Goal: Download file/media

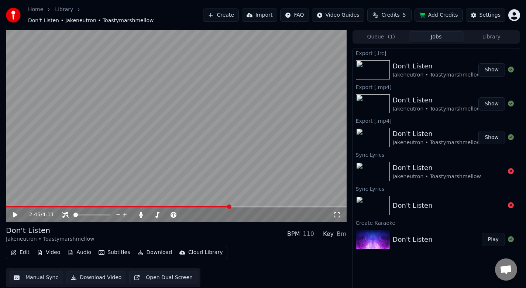
click at [221, 13] on button "Create" at bounding box center [221, 14] width 36 height 13
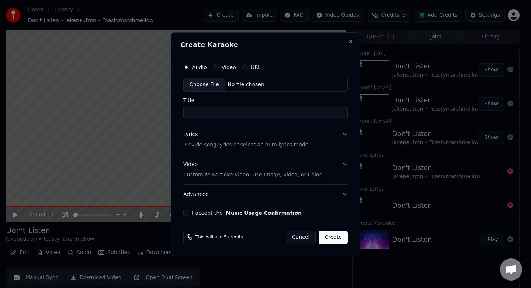
click at [232, 152] on button "Lyrics Provide song lyrics or select an auto lyrics model" at bounding box center [265, 140] width 165 height 30
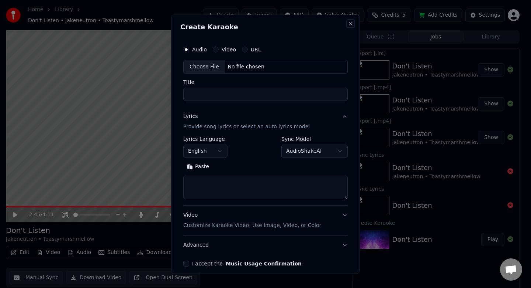
click at [348, 24] on button "Close" at bounding box center [351, 24] width 6 height 6
select select
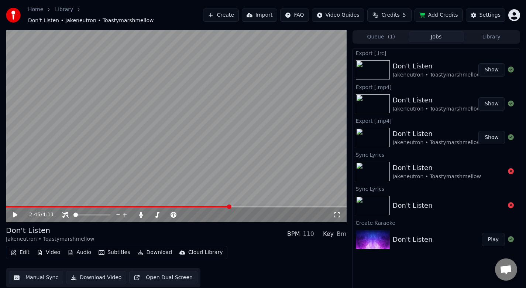
click at [402, 15] on button "Credits 5" at bounding box center [389, 14] width 44 height 13
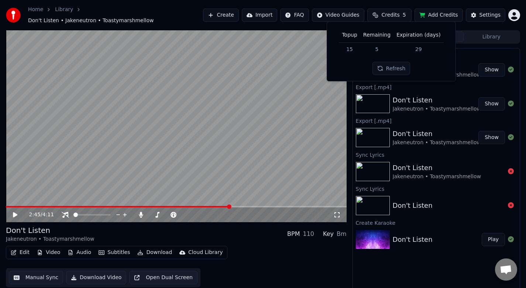
click at [352, 51] on td "15" at bounding box center [349, 48] width 21 height 13
click at [387, 65] on button "Refresh" at bounding box center [391, 68] width 38 height 13
click at [236, 16] on button "Create" at bounding box center [221, 14] width 36 height 13
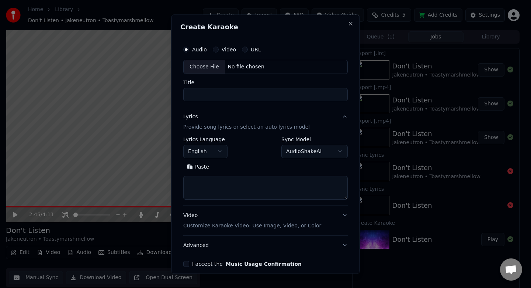
click at [209, 68] on div "Choose File" at bounding box center [204, 66] width 41 height 13
type input "**********"
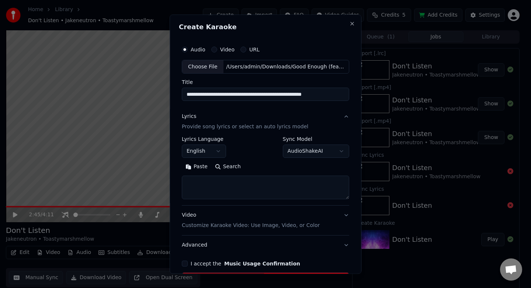
drag, startPoint x: 219, startPoint y: 95, endPoint x: 341, endPoint y: 93, distance: 122.2
click at [341, 93] on input "**********" at bounding box center [266, 94] width 168 height 13
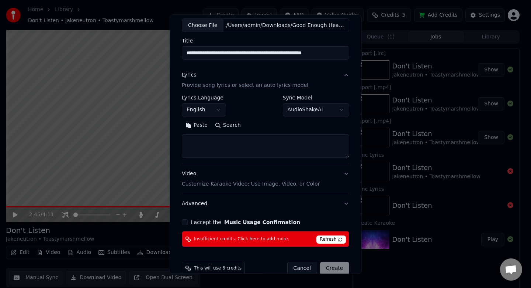
scroll to position [42, 0]
click at [327, 238] on span "Refresh" at bounding box center [331, 239] width 29 height 8
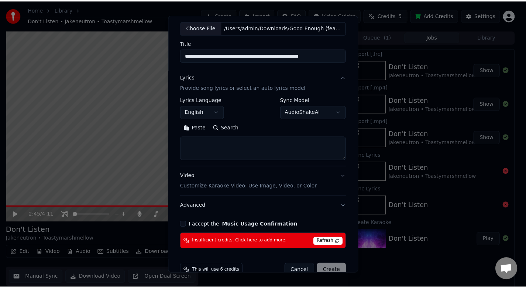
scroll to position [55, 0]
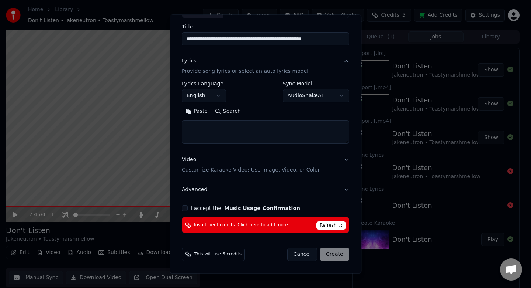
click at [221, 254] on span "This will use 6 credits" at bounding box center [218, 254] width 48 height 6
click at [295, 250] on button "Cancel" at bounding box center [303, 254] width 30 height 13
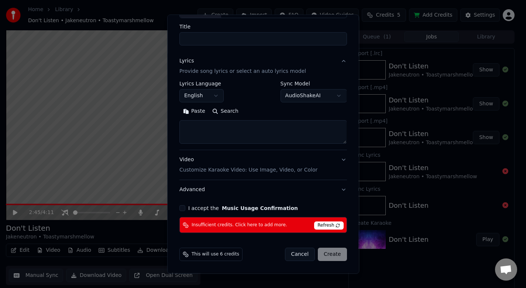
scroll to position [34, 0]
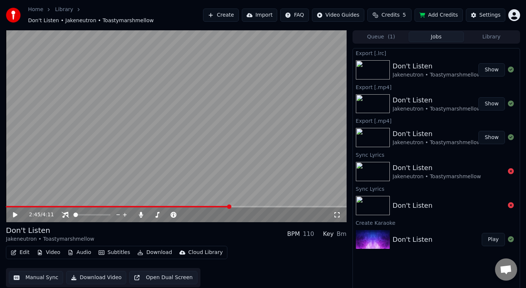
click at [14, 212] on icon at bounding box center [15, 214] width 4 height 5
click at [14, 212] on icon at bounding box center [15, 214] width 4 height 4
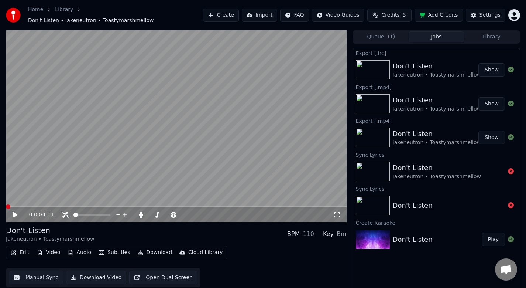
click at [6, 206] on span at bounding box center [176, 206] width 341 height 1
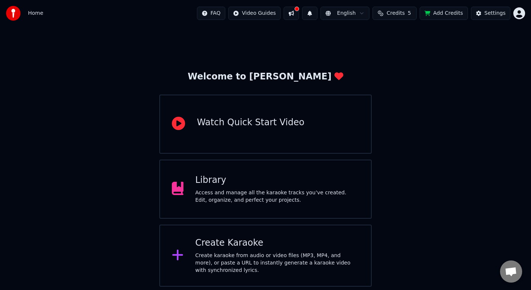
click at [271, 178] on div "Library" at bounding box center [278, 180] width 164 height 12
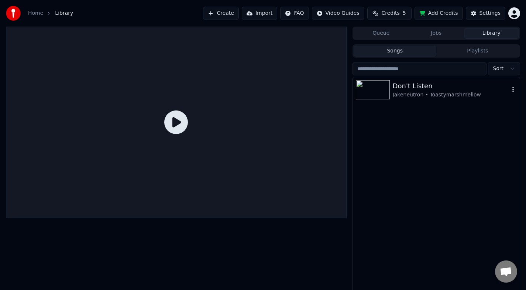
click at [421, 87] on div "Don't Listen" at bounding box center [451, 86] width 117 height 10
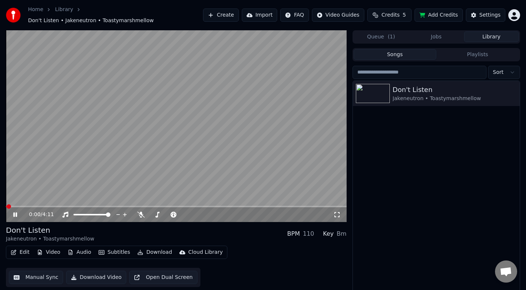
click at [338, 211] on icon at bounding box center [336, 214] width 7 height 6
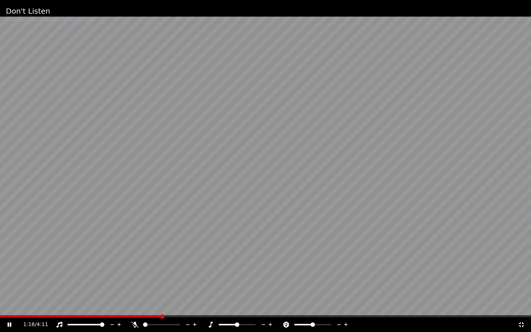
click at [136, 289] on icon at bounding box center [134, 325] width 7 height 6
click at [136, 289] on icon at bounding box center [135, 325] width 4 height 6
click at [63, 289] on div at bounding box center [92, 324] width 59 height 7
click at [62, 289] on icon at bounding box center [59, 325] width 6 height 6
click at [62, 289] on icon at bounding box center [59, 325] width 7 height 6
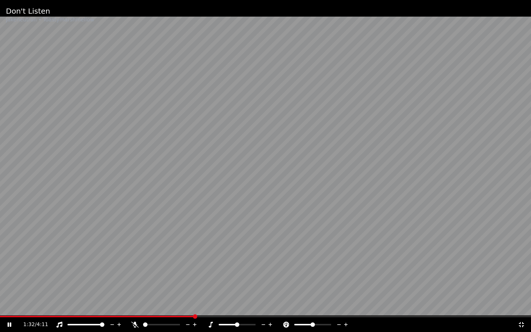
click at [134, 289] on icon at bounding box center [134, 325] width 7 height 6
click at [136, 289] on icon at bounding box center [135, 325] width 4 height 6
click at [523, 289] on icon at bounding box center [521, 325] width 7 height 6
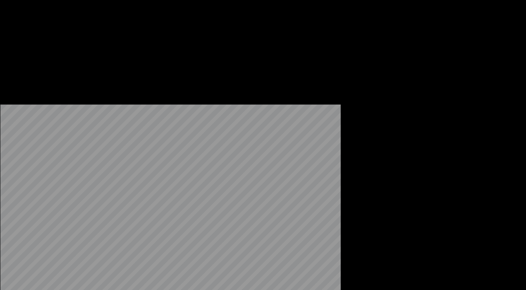
click at [148, 66] on button "Download" at bounding box center [154, 60] width 41 height 10
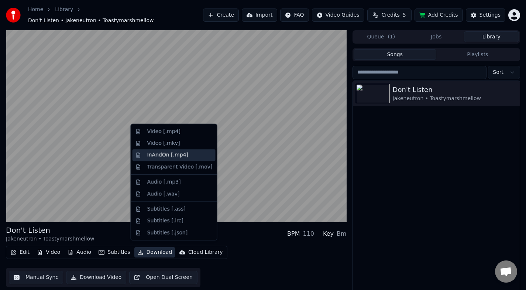
click at [176, 156] on div "InAndOn [.mp4]" at bounding box center [167, 154] width 41 height 7
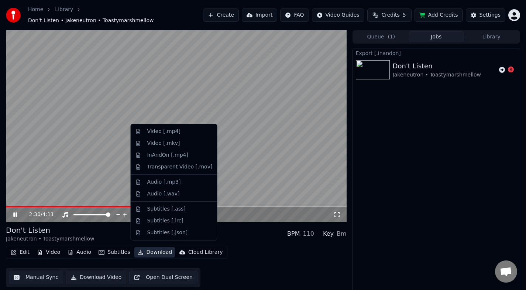
click at [148, 248] on button "Download" at bounding box center [154, 252] width 41 height 10
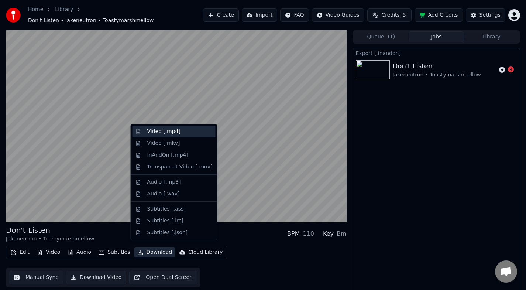
click at [185, 131] on div "Video [.mp4]" at bounding box center [179, 131] width 65 height 7
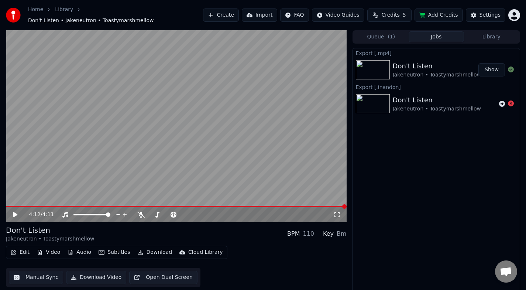
click at [495, 67] on button "Show" at bounding box center [491, 69] width 27 height 13
click at [492, 68] on button "Show" at bounding box center [491, 69] width 27 height 13
